Goal: Navigation & Orientation: Find specific page/section

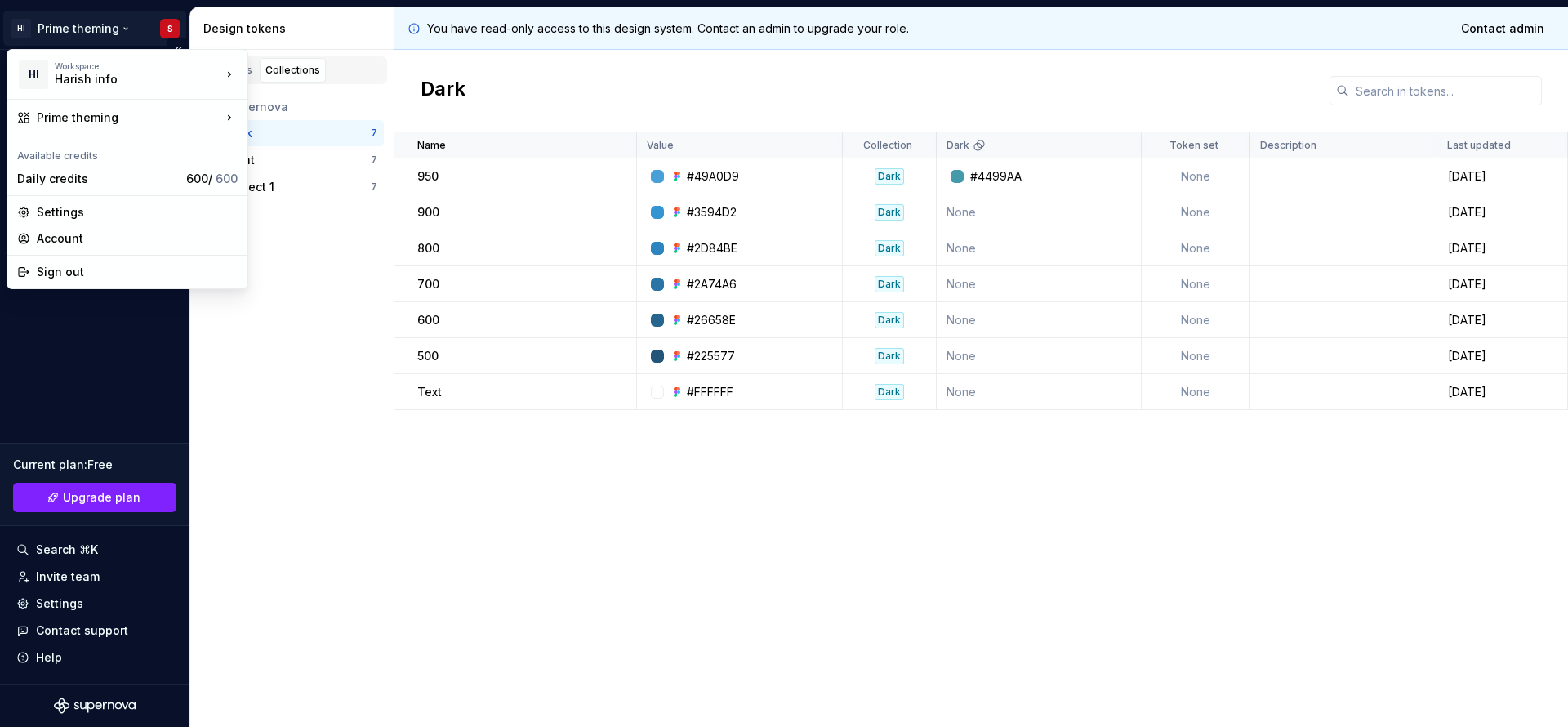
click at [177, 28] on html "HI Prime theming S Design system data Design tokens Components Assets Storybook…" at bounding box center [784, 364] width 1568 height 727
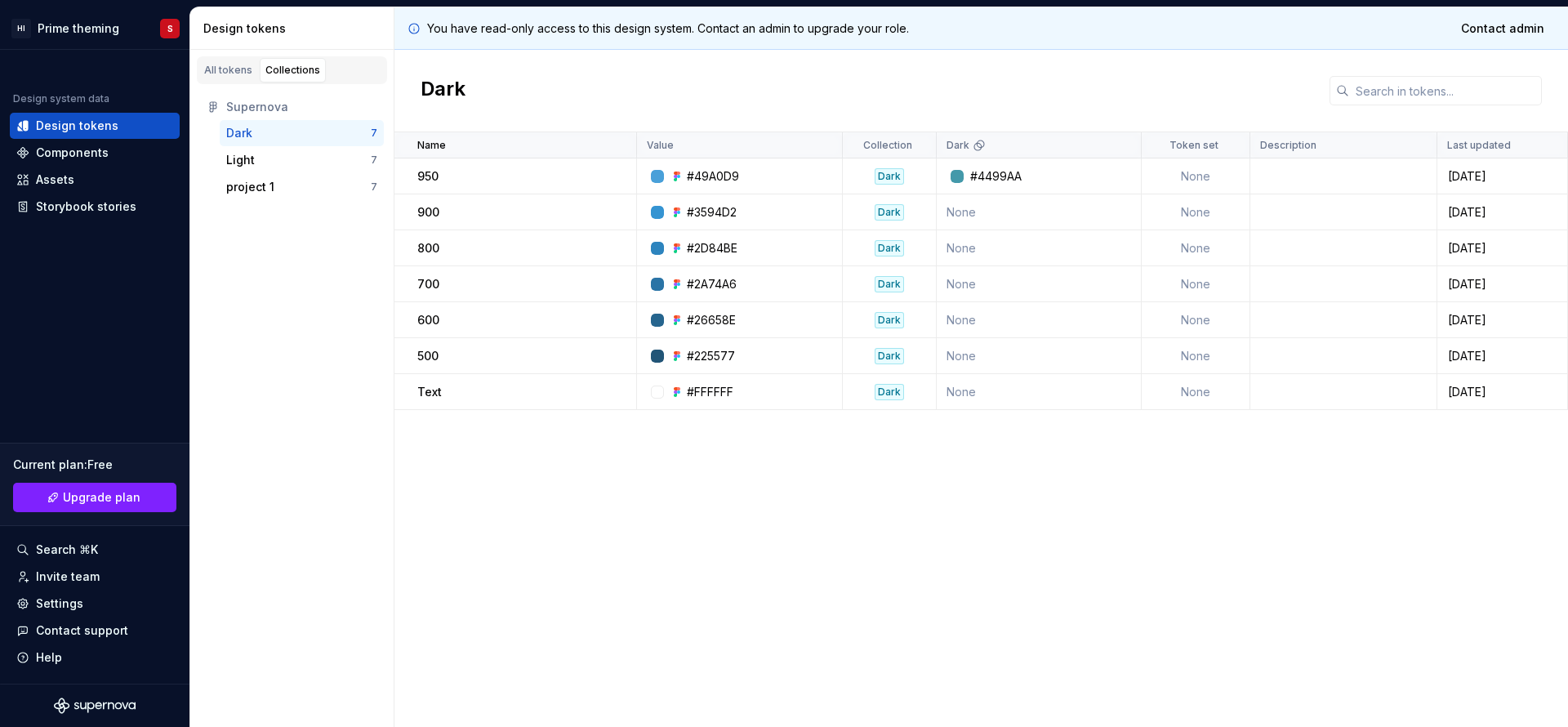
click at [475, 535] on html "HI Prime theming S Design system data Design tokens Components Assets Storybook…" at bounding box center [784, 364] width 1568 height 727
click at [167, 34] on html "HI Prime theming S Design system data Design tokens Components Assets Storybook…" at bounding box center [784, 364] width 1568 height 727
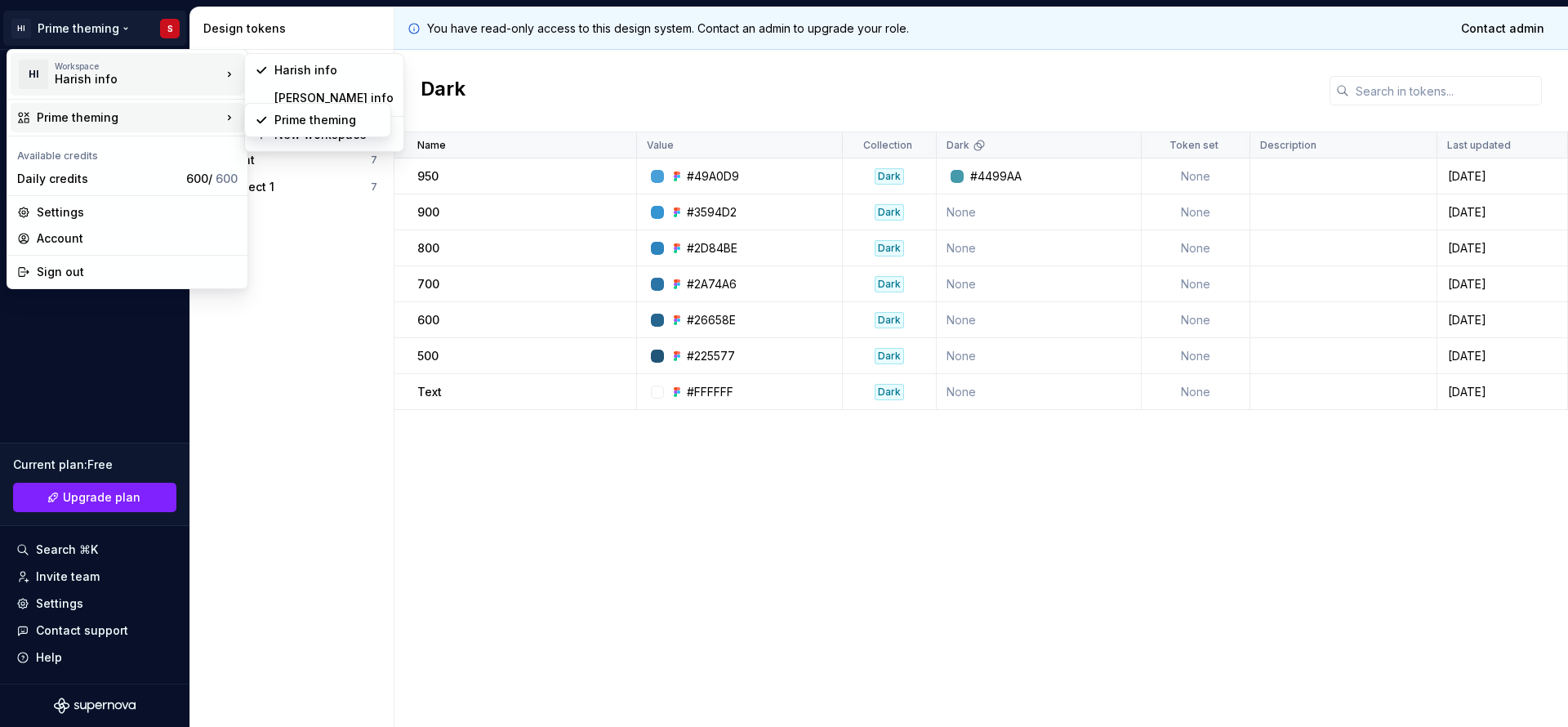
drag, startPoint x: 81, startPoint y: 81, endPoint x: 95, endPoint y: 90, distance: 16.6
click at [95, 90] on div "HI Workspace Harish info" at bounding box center [119, 74] width 205 height 42
click at [94, 78] on div "Harish info" at bounding box center [124, 78] width 139 height 16
click at [214, 70] on div "Workspace" at bounding box center [138, 66] width 166 height 9
click at [300, 90] on div "[PERSON_NAME] info" at bounding box center [334, 97] width 120 height 16
